Goal: Communication & Community: Answer question/provide support

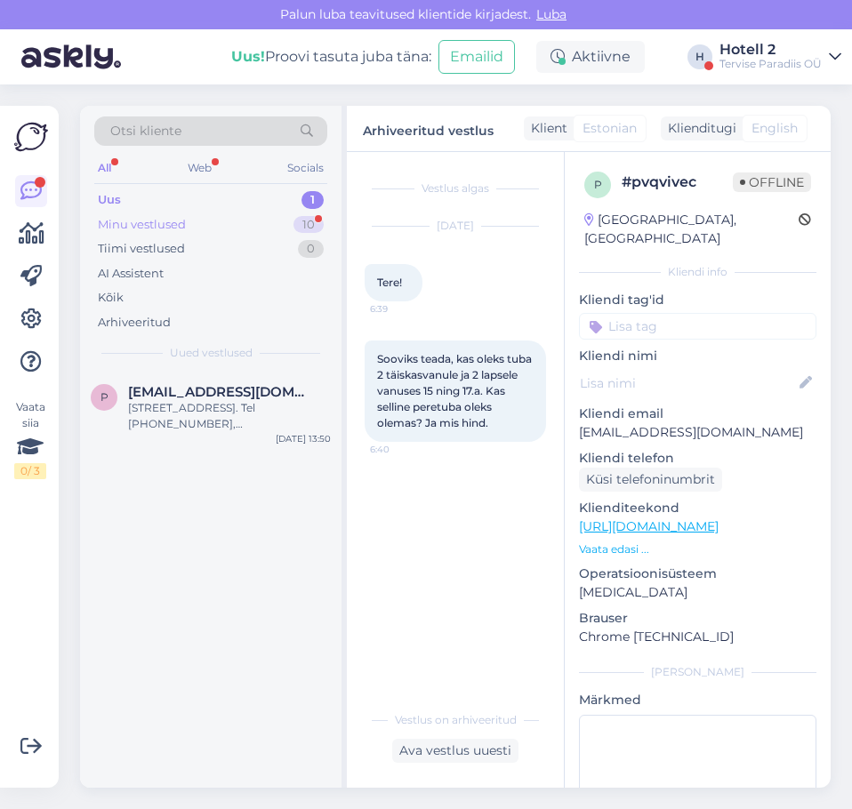
click at [289, 233] on div "Minu vestlused 10" at bounding box center [210, 224] width 233 height 25
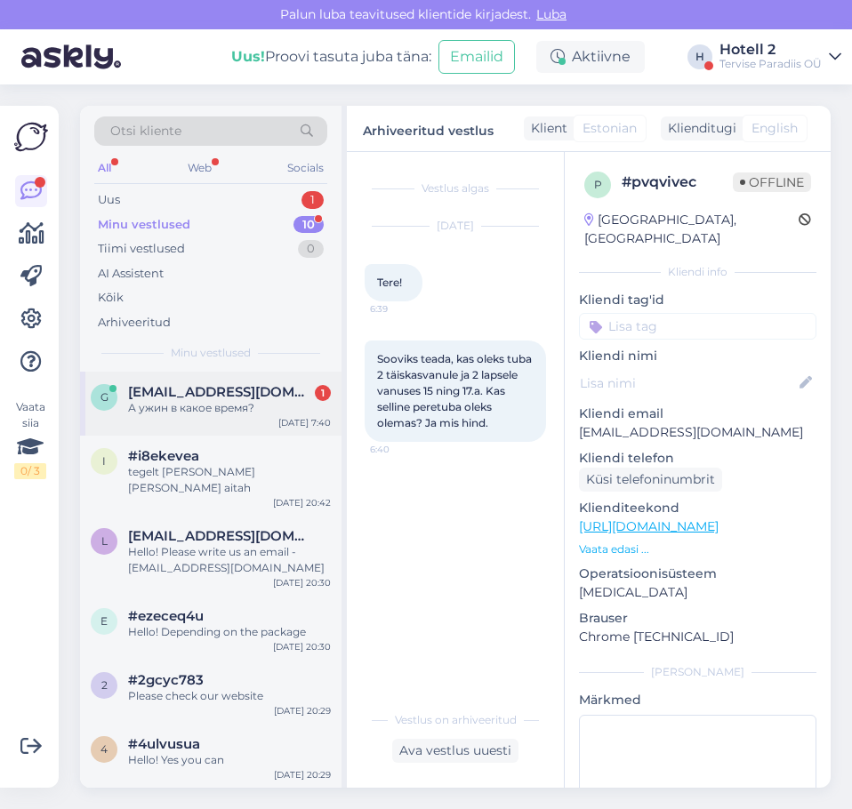
click at [239, 412] on div "А ужин в какое время?" at bounding box center [229, 408] width 203 height 16
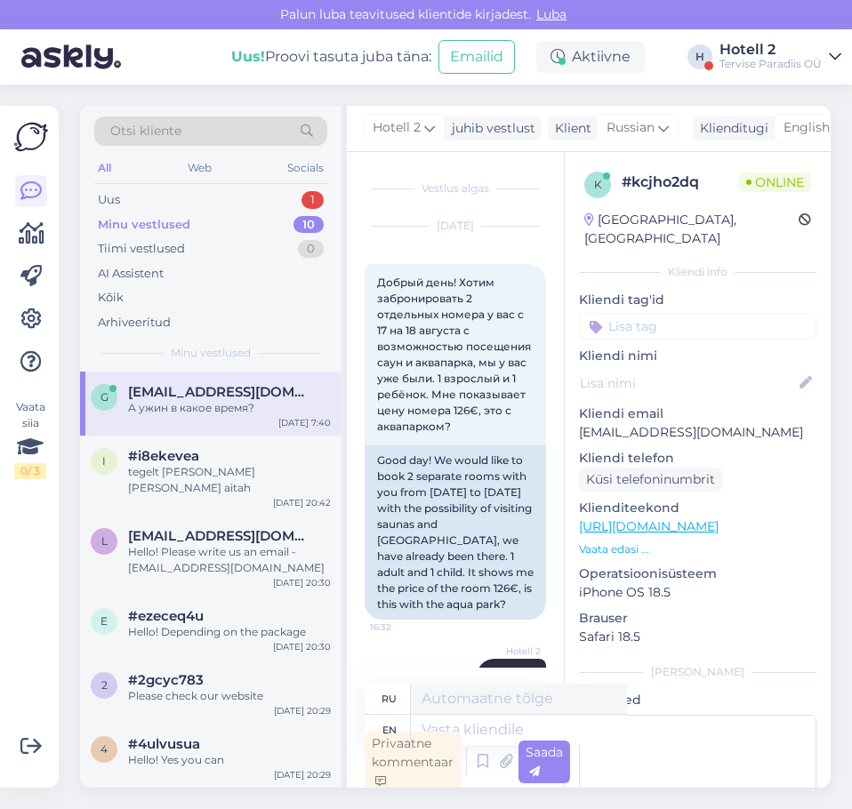
scroll to position [5, 0]
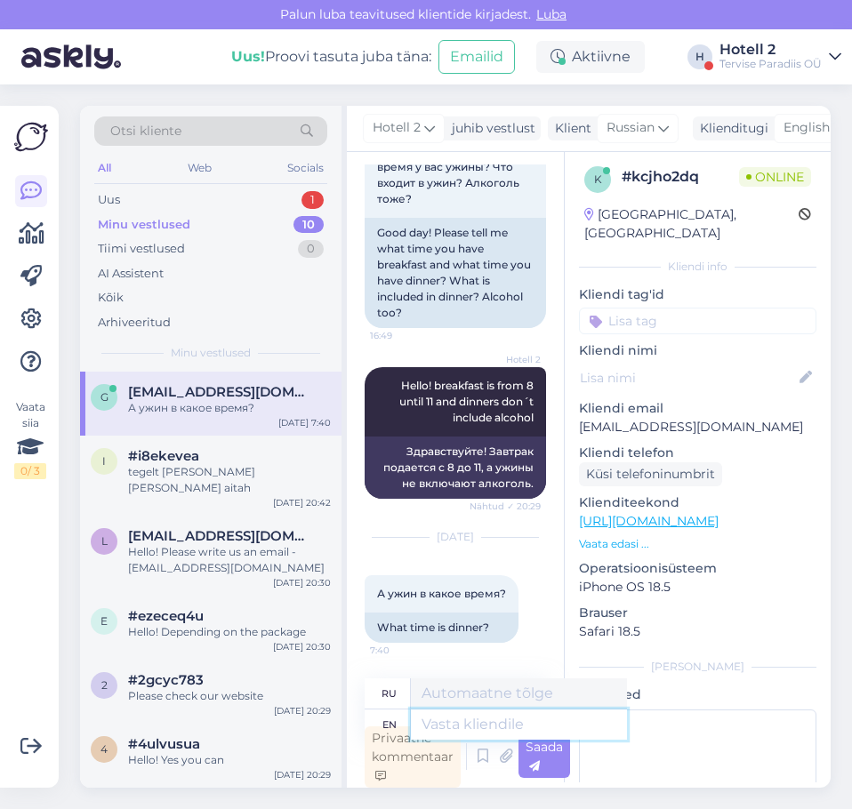
click at [471, 729] on textarea at bounding box center [519, 724] width 216 height 30
type textarea "Fr"
type textarea "Пт"
type textarea "From"
type textarea "От"
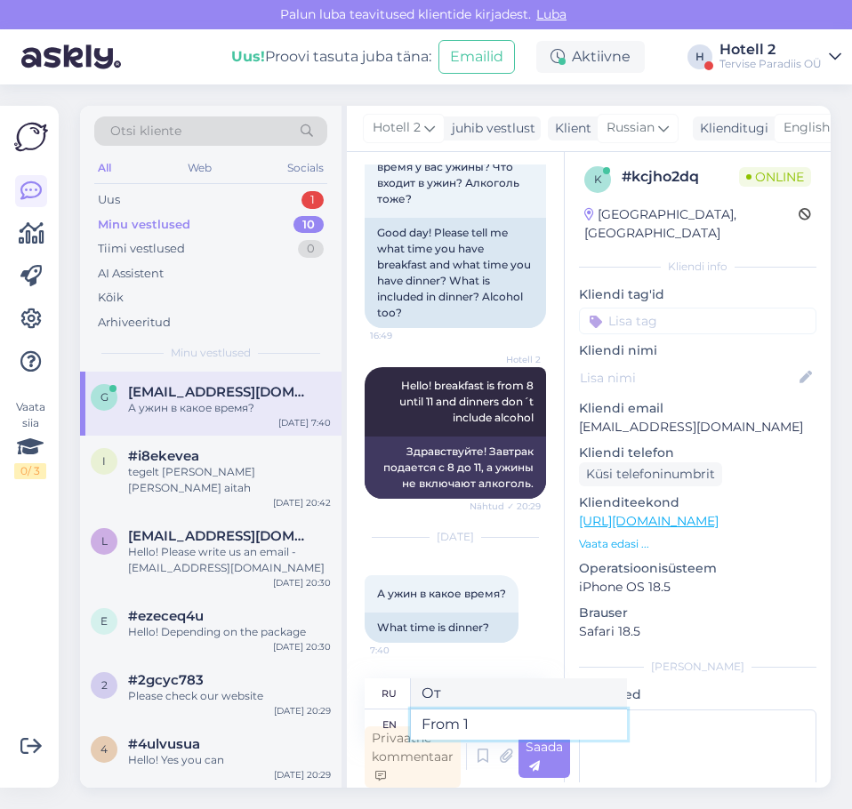
type textarea "From 17"
type textarea "С 17"
type textarea "From 17 until 1"
type textarea "С 17 до"
type textarea "From 17 until 19"
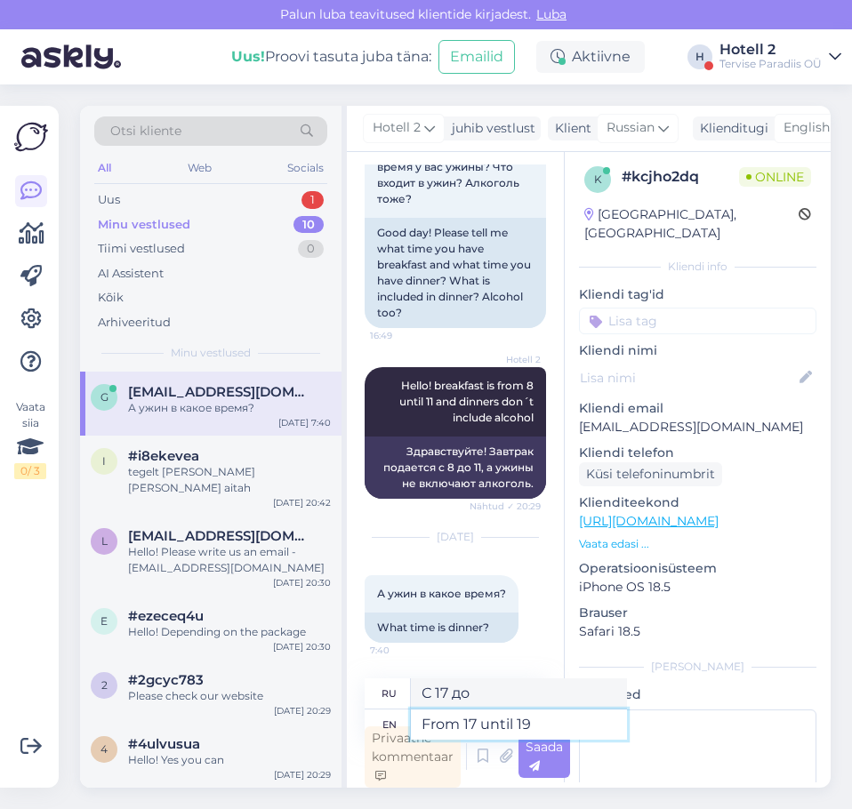
type textarea "С 17 до 19"
type textarea "From 17 until 19"
click at [556, 762] on div "Saada" at bounding box center [544, 756] width 52 height 43
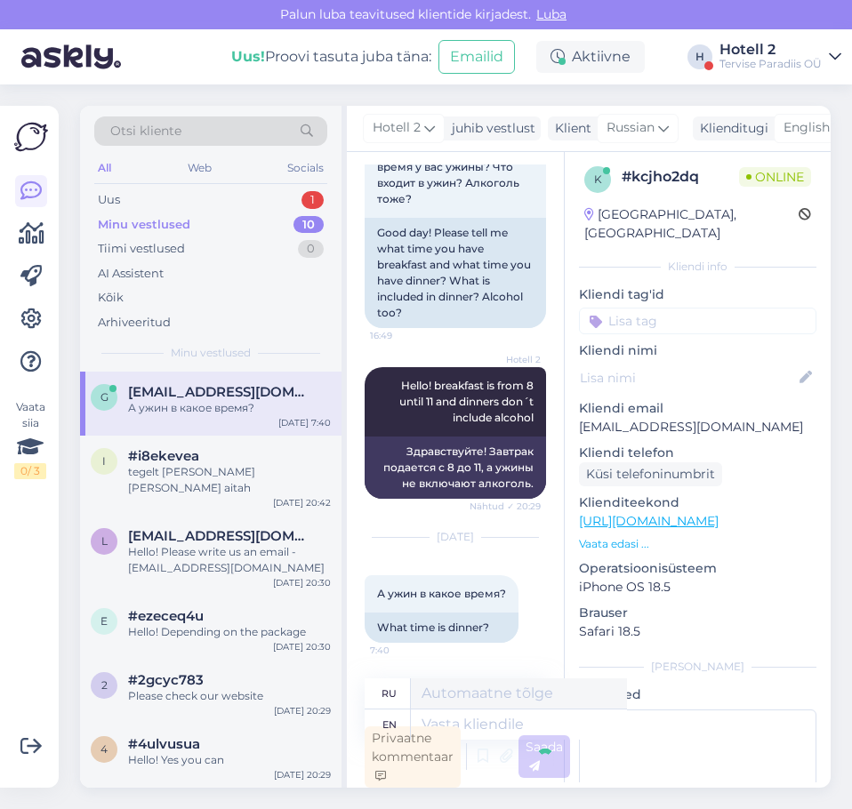
scroll to position [4222, 0]
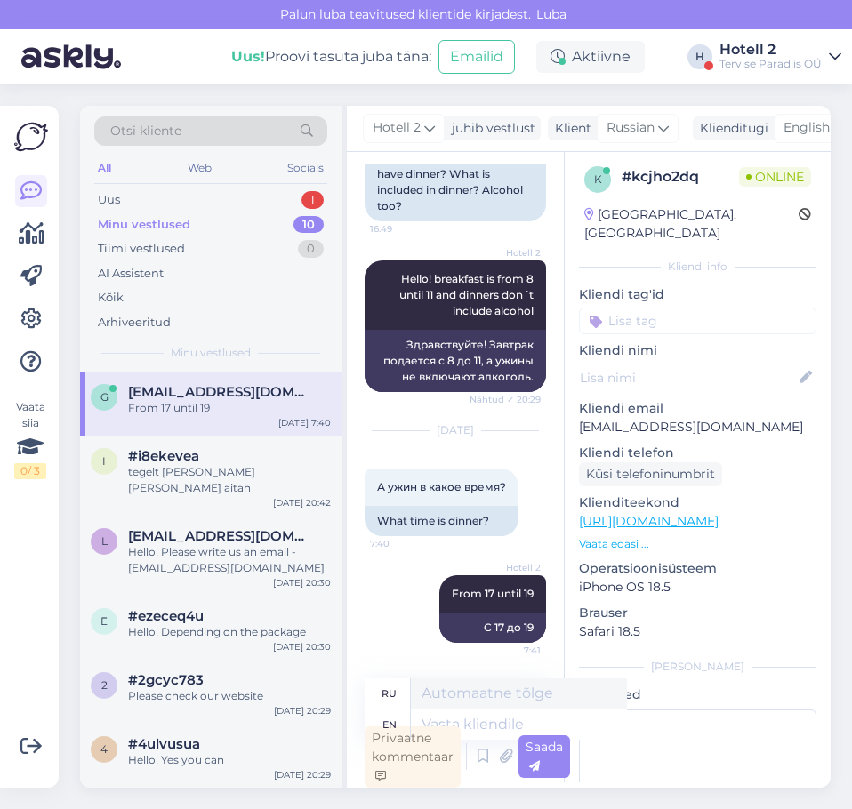
click at [181, 212] on div "Minu vestlused 10" at bounding box center [210, 224] width 233 height 25
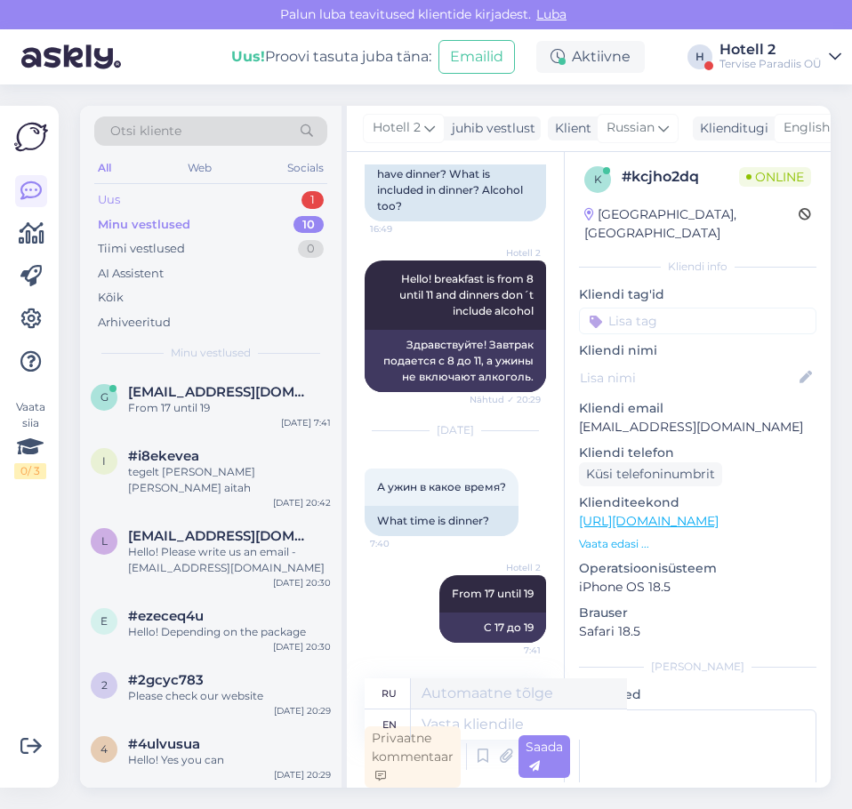
click at [183, 200] on div "Uus 1" at bounding box center [210, 200] width 233 height 25
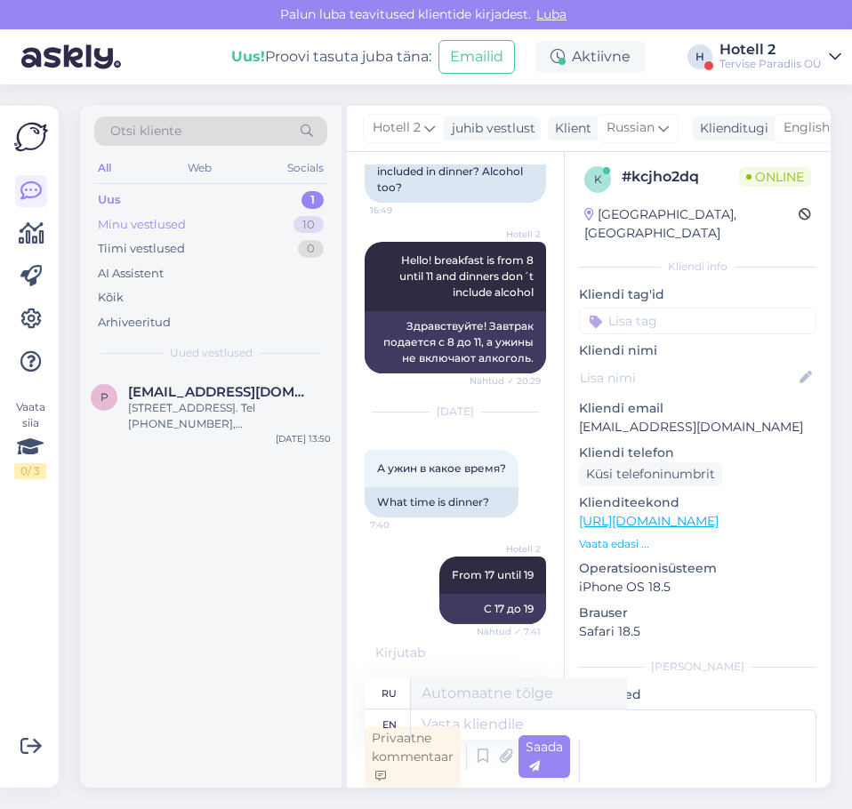
click at [229, 226] on div "Minu vestlused 10" at bounding box center [210, 224] width 233 height 25
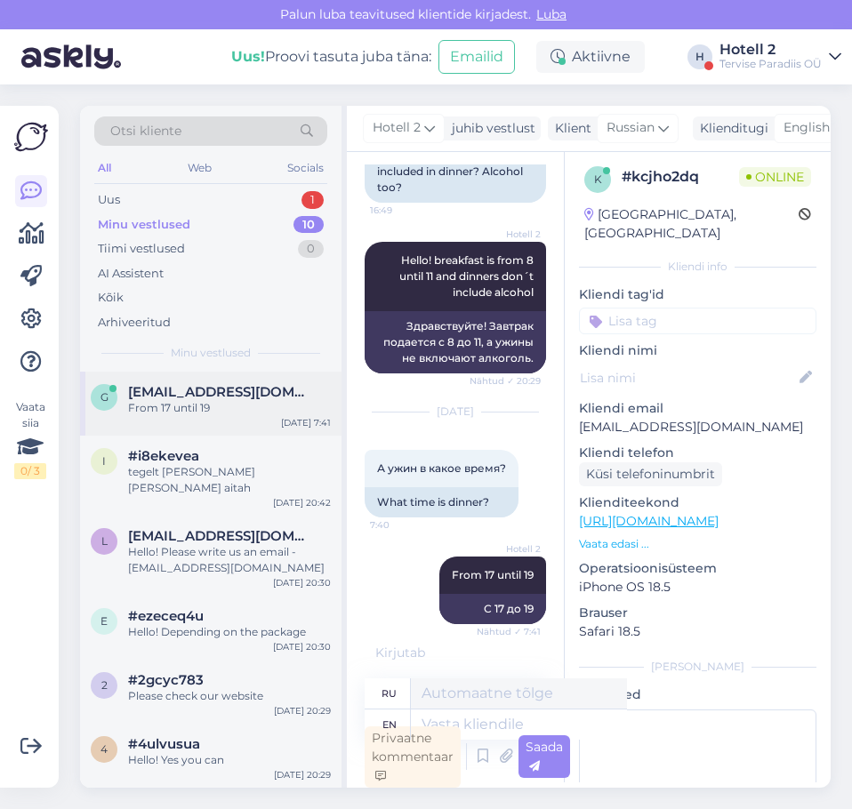
scroll to position [4329, 0]
